Goal: Information Seeking & Learning: Learn about a topic

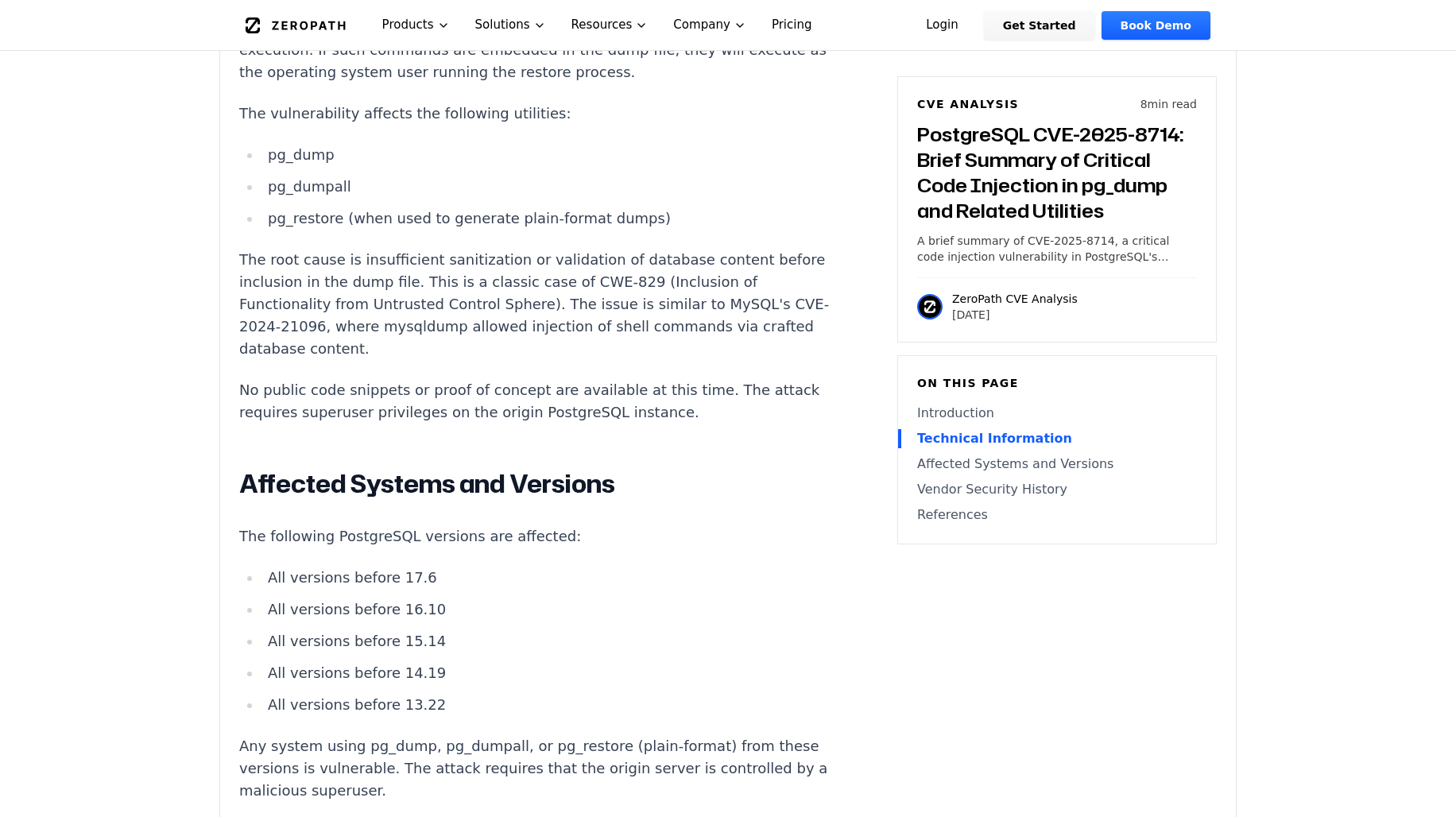
scroll to position [1669, 0]
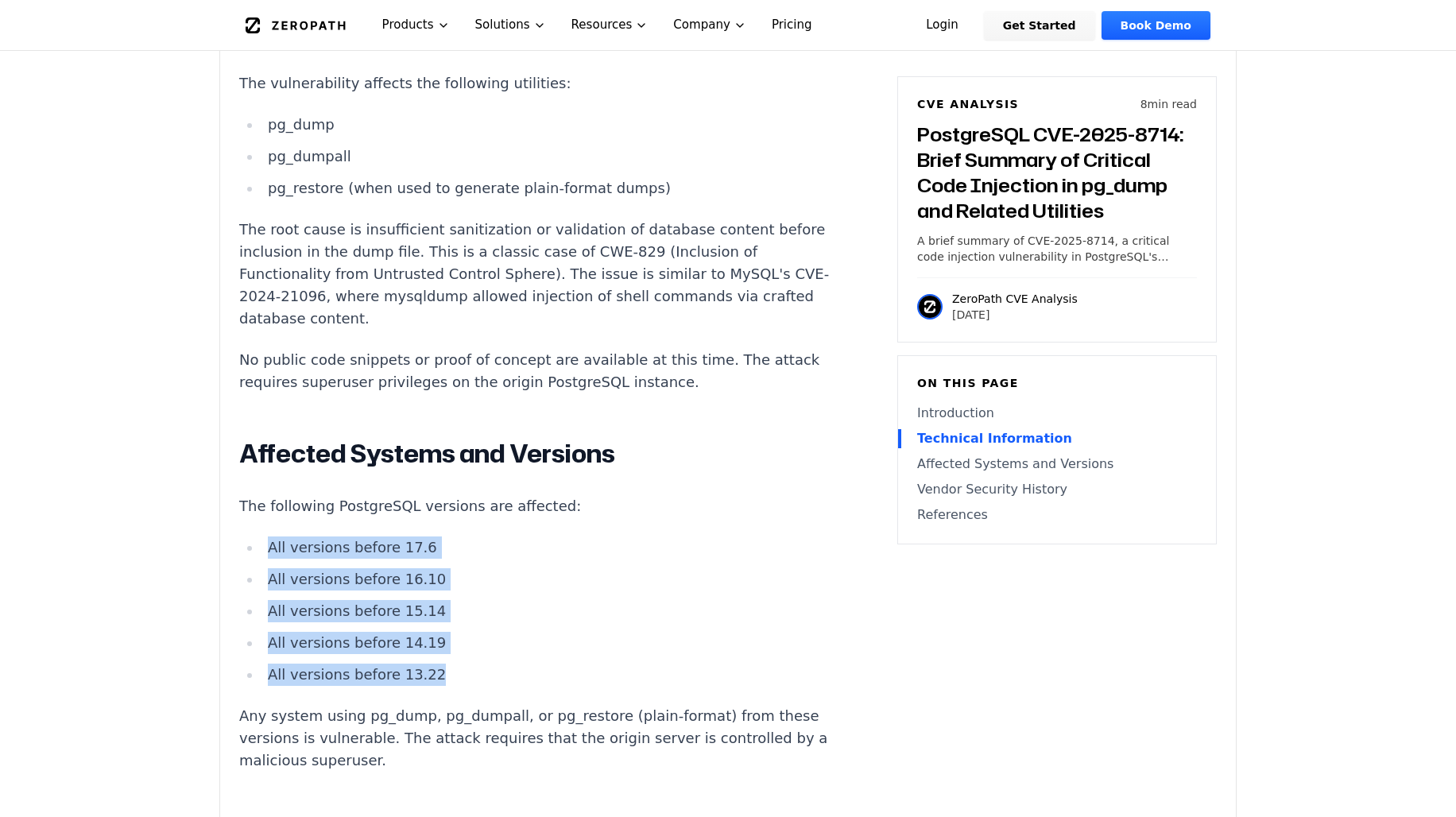
drag, startPoint x: 449, startPoint y: 635, endPoint x: 264, endPoint y: 502, distance: 227.8
click at [264, 537] on ul "All versions before 17.6 All versions before 16.10 All versions before 15.14 Al…" at bounding box center [534, 611] width 592 height 149
drag, startPoint x: 264, startPoint y: 502, endPoint x: 533, endPoint y: 509, distance: 269.1
click at [535, 537] on li "All versions before 17.6" at bounding box center [546, 548] width 569 height 22
drag, startPoint x: 241, startPoint y: 466, endPoint x: 522, endPoint y: 624, distance: 322.4
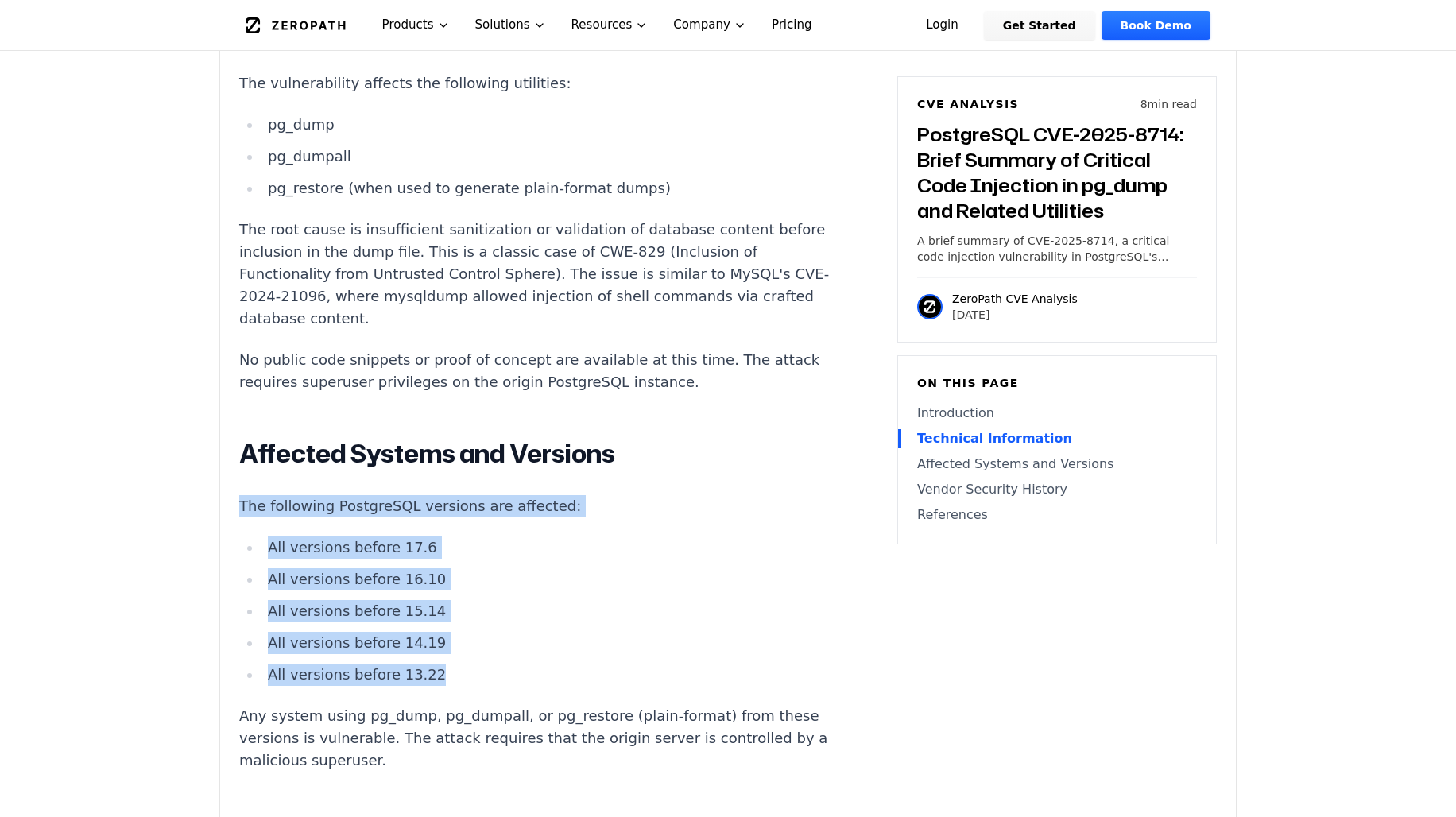
click at [522, 624] on div "Introduction Database administrators restoring backups from trusted sources may…" at bounding box center [534, 412] width 592 height 1920
copy div "The following PostgreSQL versions are affected: All versions before 17.6 All ve…"
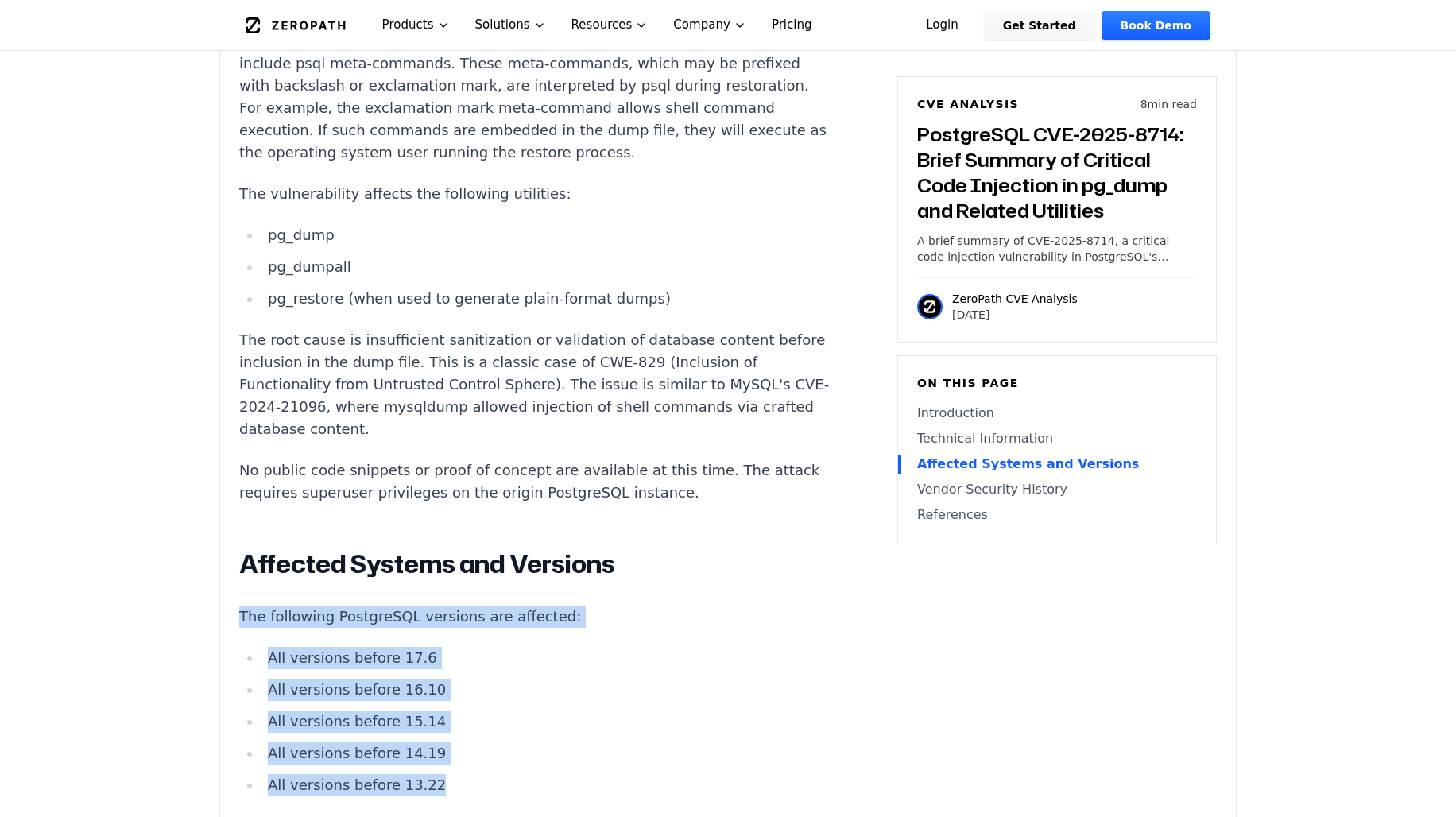
scroll to position [1351, 0]
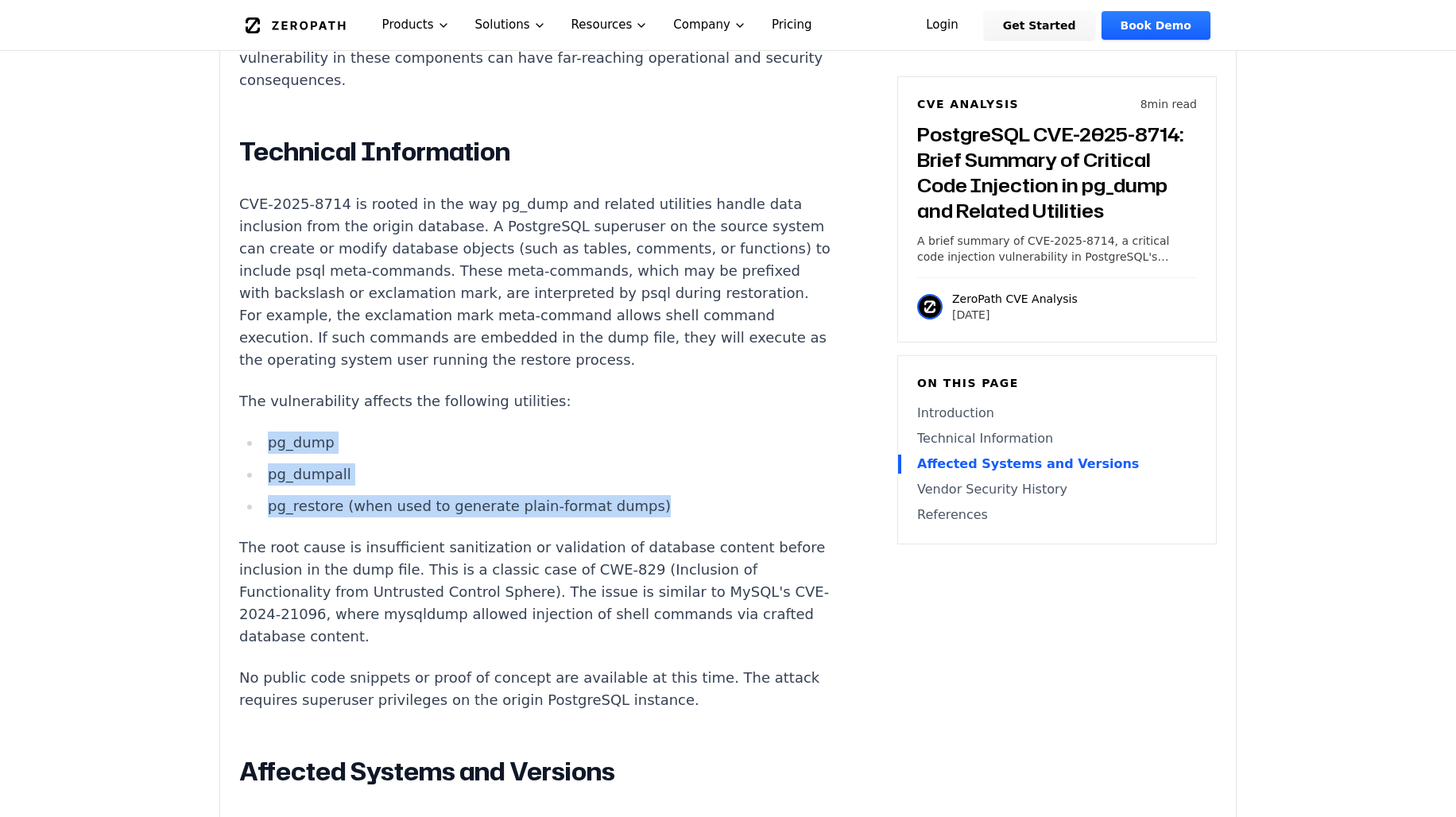
drag, startPoint x: 671, startPoint y: 458, endPoint x: 267, endPoint y: 405, distance: 407.5
click at [267, 432] on ul "pg_dump pg_dumpall pg_restore (when used to generate plain-format dumps)" at bounding box center [534, 475] width 592 height 86
copy ul "pg_dump pg_dumpall pg_restore (when used to generate plain-format dumps)"
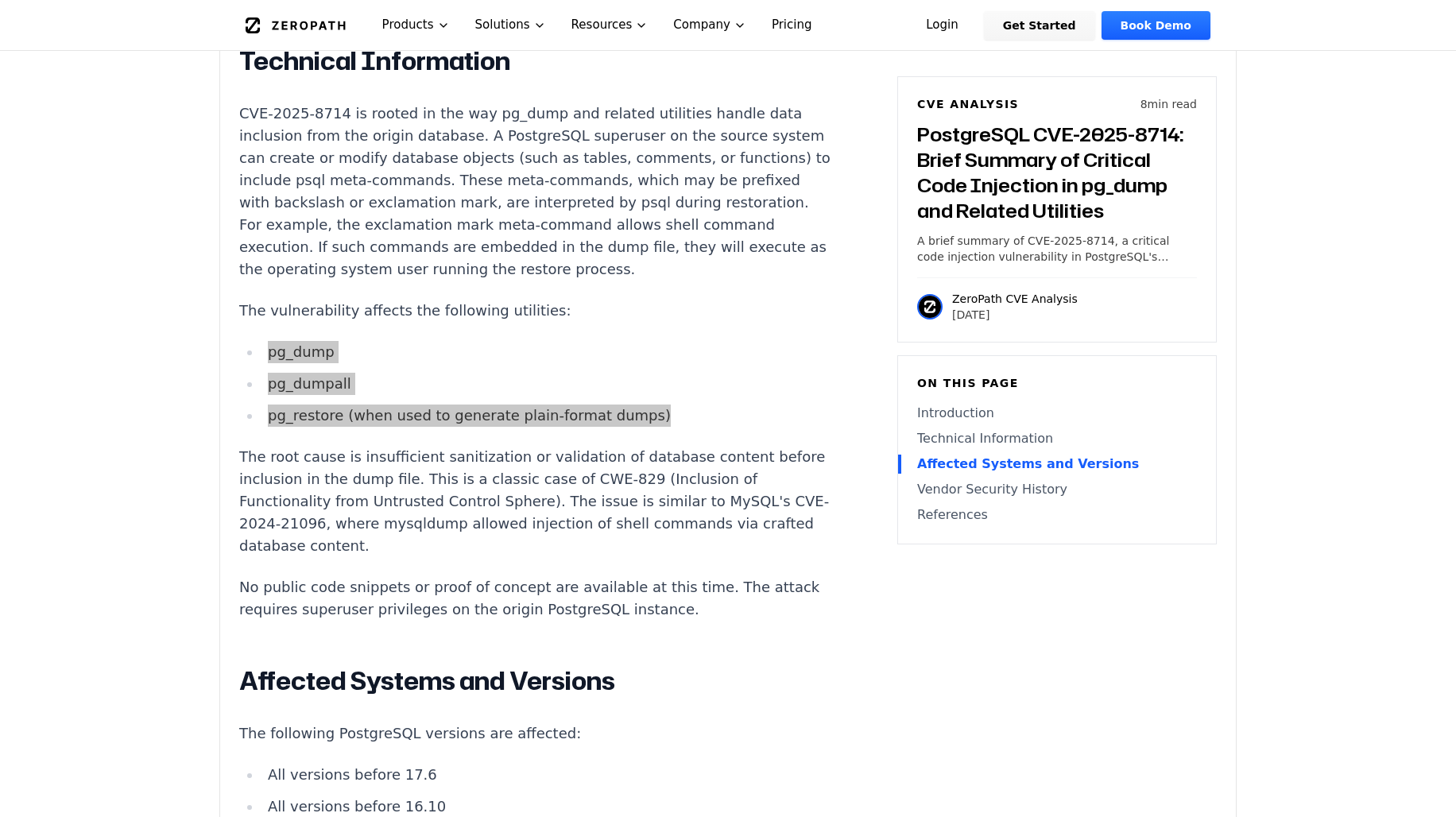
scroll to position [1669, 0]
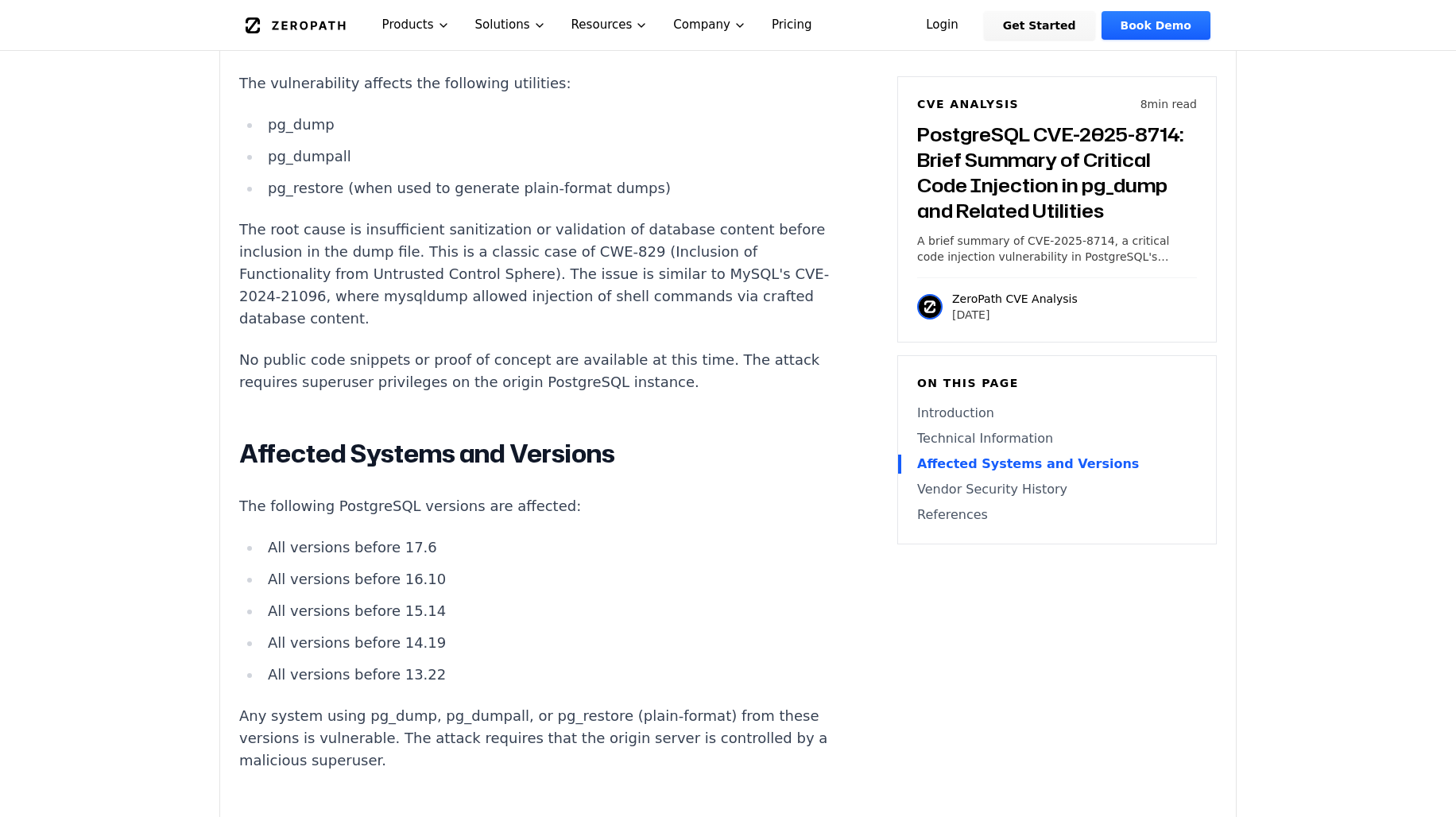
click at [820, 444] on article "Introduction Database administrators restoring backups from trusted sources may…" at bounding box center [558, 417] width 639 height 1929
